Goal: Check status: Check status

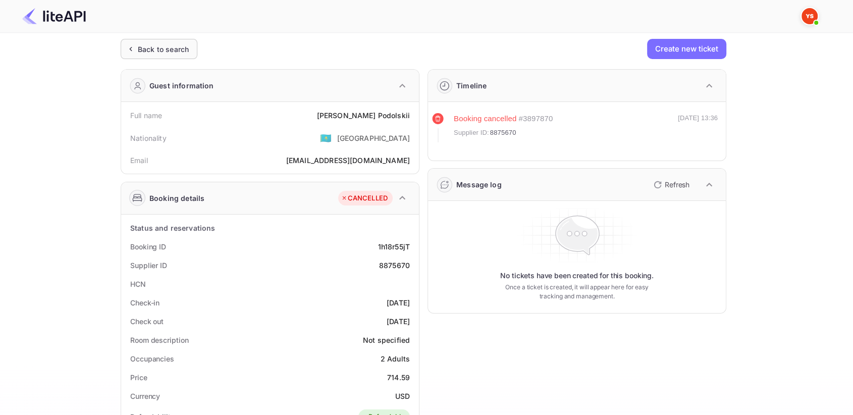
click at [143, 44] on div "Back to search" at bounding box center [163, 49] width 51 height 11
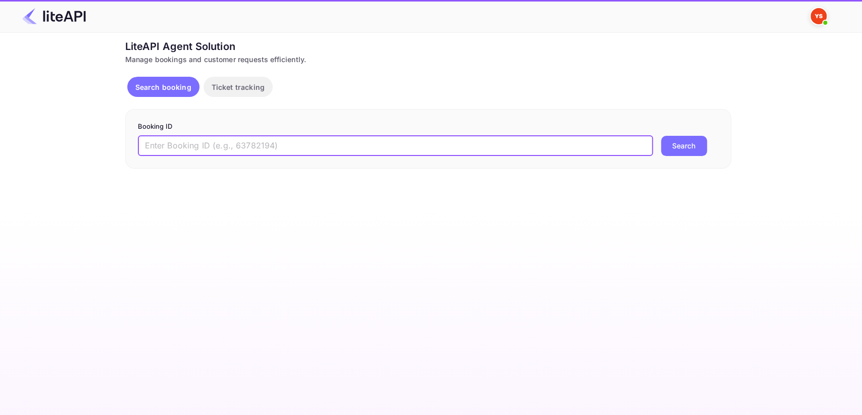
click at [226, 146] on input "text" at bounding box center [395, 146] width 515 height 20
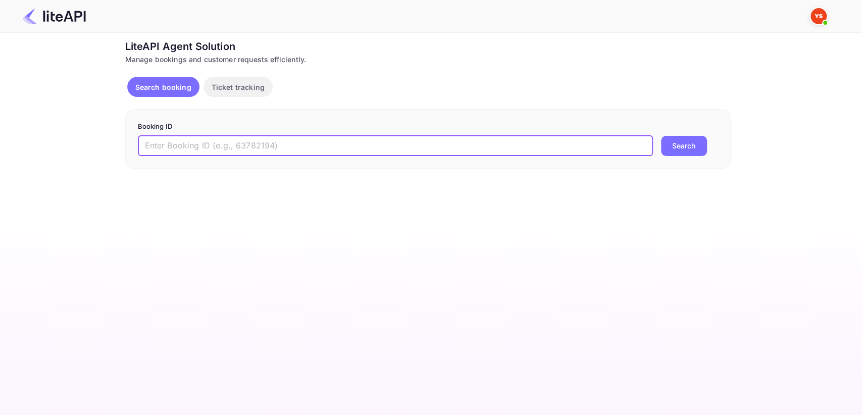
paste input "8870416"
type input "8870416"
click at [700, 143] on button "Search" at bounding box center [684, 146] width 46 height 20
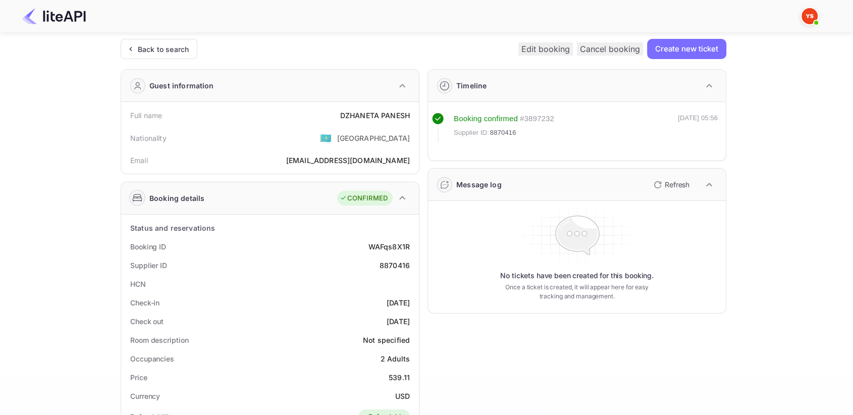
scroll to position [56, 0]
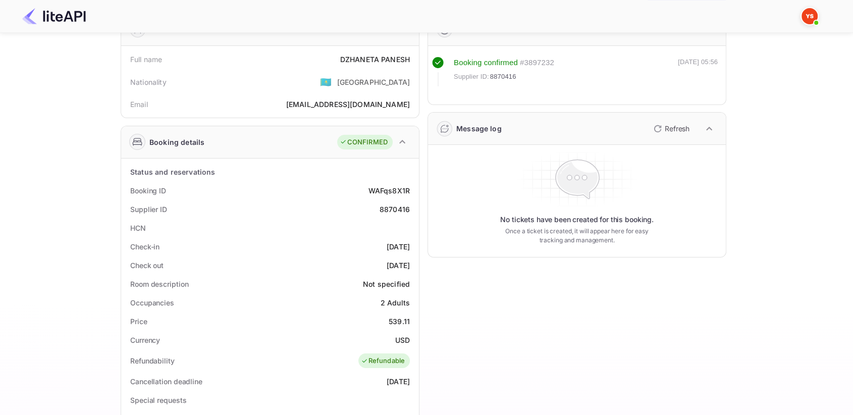
click at [389, 205] on div "8870416" at bounding box center [395, 209] width 30 height 11
copy div "8870416"
drag, startPoint x: 324, startPoint y: 61, endPoint x: 413, endPoint y: 54, distance: 89.1
click at [413, 54] on div "Full name [PERSON_NAME]" at bounding box center [270, 59] width 290 height 19
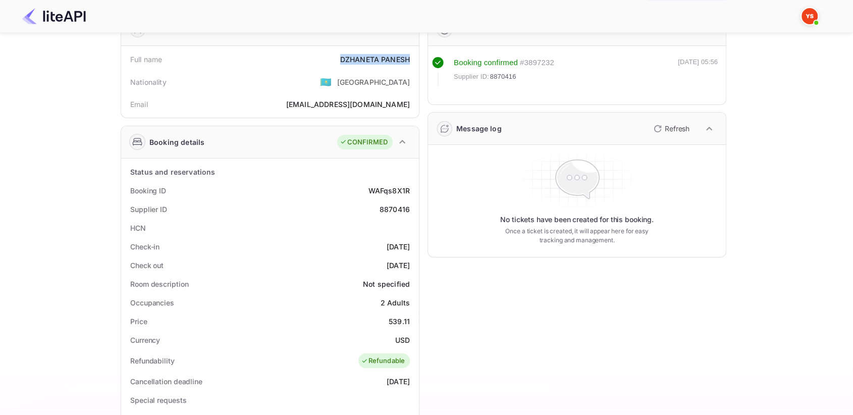
copy div "[PERSON_NAME]"
drag, startPoint x: 385, startPoint y: 321, endPoint x: 414, endPoint y: 321, distance: 29.8
click at [414, 321] on div "Price 539.11" at bounding box center [270, 321] width 290 height 19
copy div "539.11"
